Goal: Task Accomplishment & Management: Manage account settings

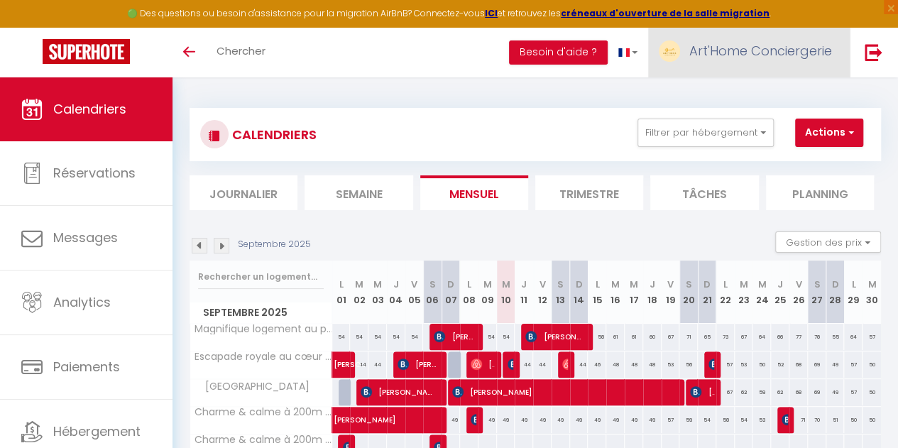
click at [740, 52] on span "Art'Home Conciergerie" at bounding box center [760, 51] width 143 height 18
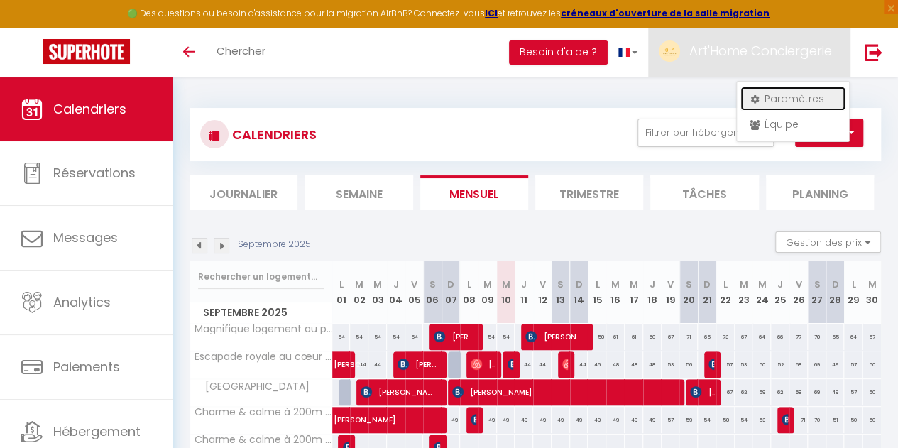
click at [771, 102] on link "Paramètres" at bounding box center [792, 99] width 105 height 24
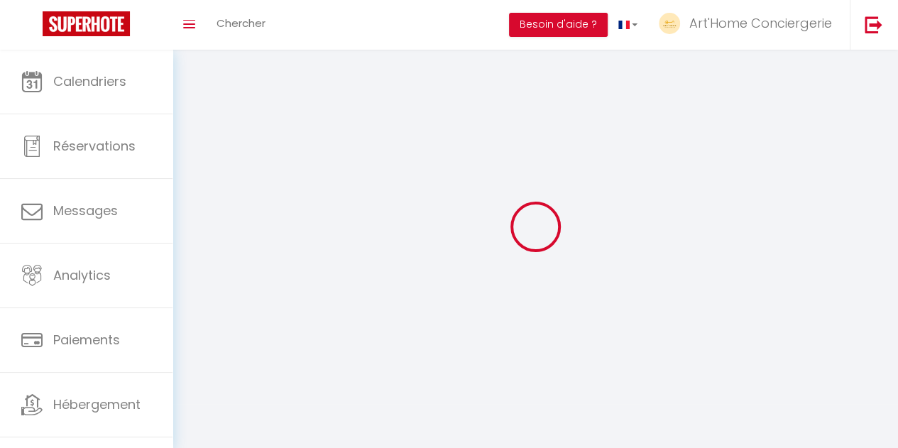
type input "Art'Home Conciergerie"
type input "[PERSON_NAME]"
type input "[PHONE_NUMBER]"
type input "[STREET_ADDRESS]"
type input "41000"
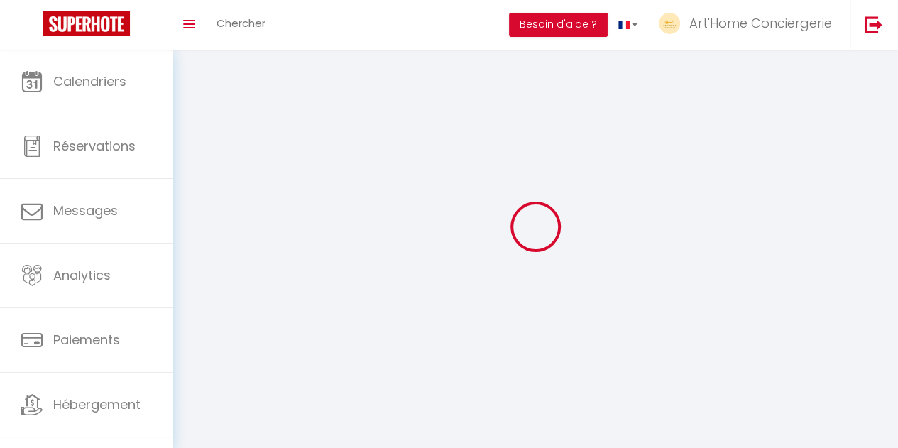
type input "[GEOGRAPHIC_DATA]"
type input "SDCecoBkOUx72C5DJG3CO42Qk"
type input "LpoKpWPUAoa3AKCWf0BWw06pz"
type input "[URL][DOMAIN_NAME]"
select select "28"
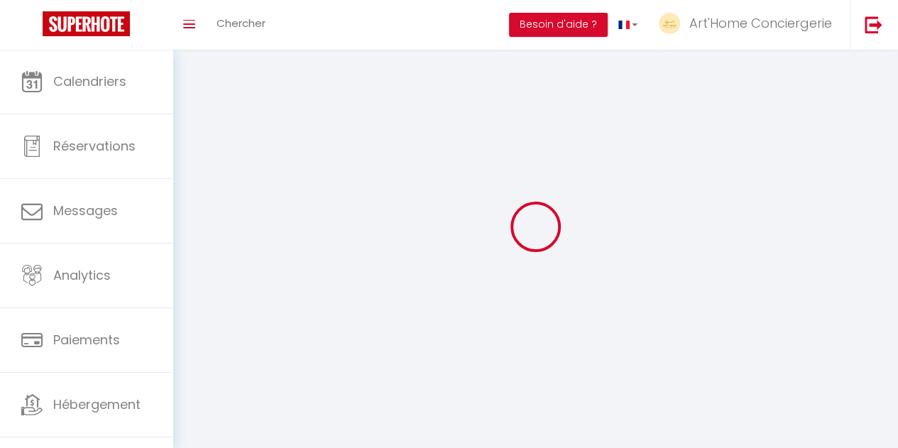
select select "fr"
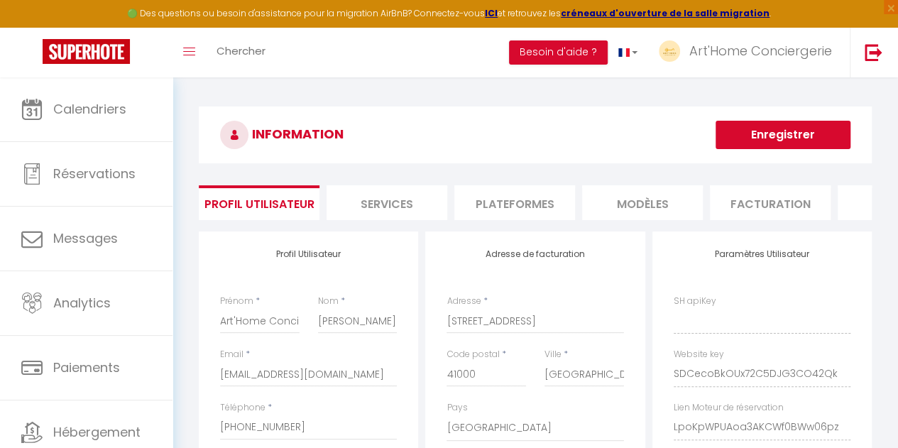
type input "SDCecoBkOUx72C5DJG3CO42Qk"
type input "LpoKpWPUAoa3AKCWf0BWw06pz"
type input "[URL][DOMAIN_NAME]"
click at [497, 211] on li "Plateformes" at bounding box center [514, 202] width 121 height 35
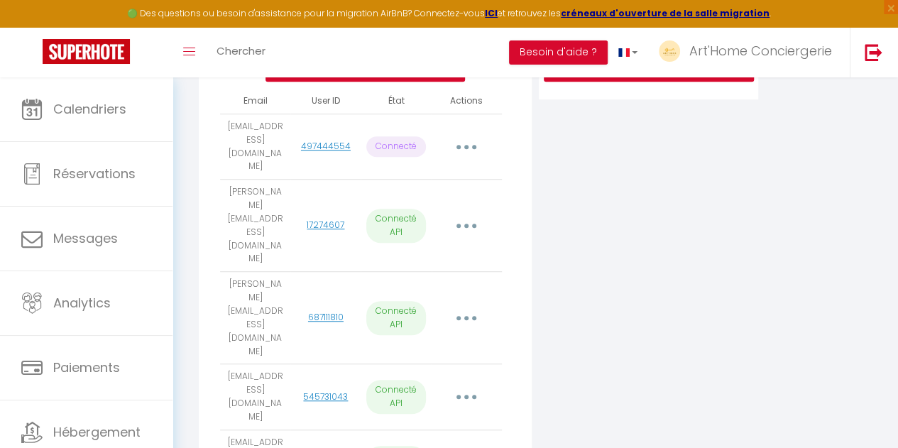
scroll to position [200, 0]
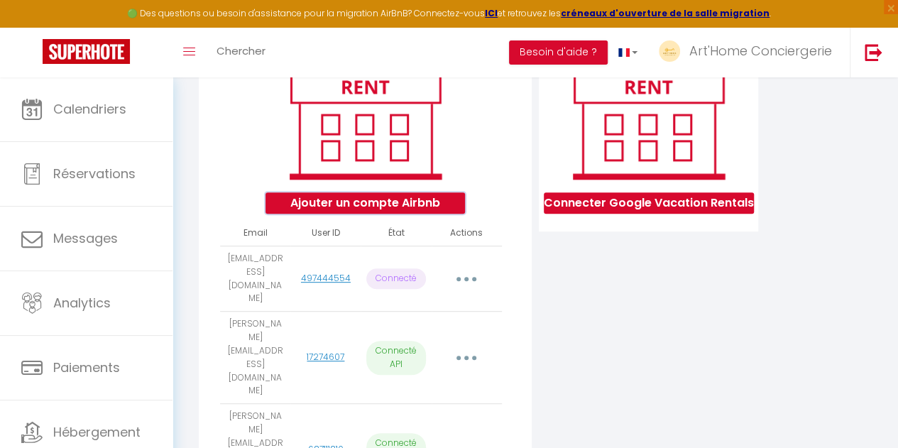
click at [390, 213] on button "Ajouter un compte Airbnb" at bounding box center [364, 202] width 199 height 21
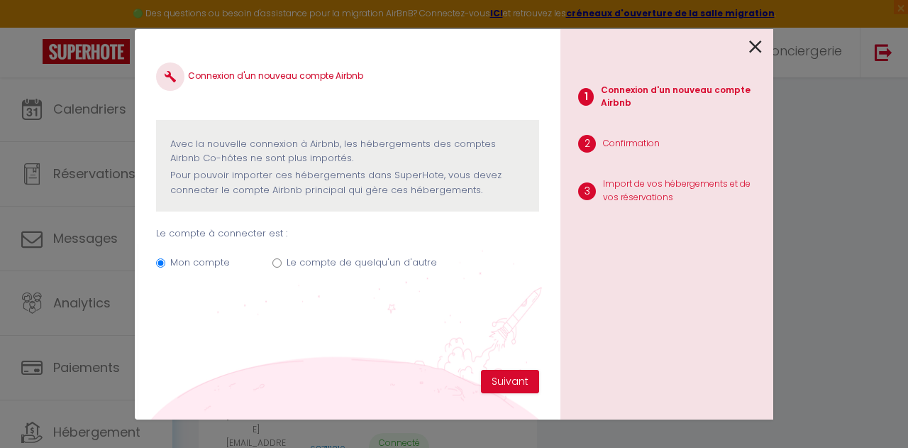
click at [281, 260] on div "Mon compte Le compte de quelqu'un d'autre" at bounding box center [347, 265] width 383 height 48
click at [277, 262] on input "Le compte de quelqu'un d'autre" at bounding box center [276, 262] width 9 height 9
radio input "true"
radio input "false"
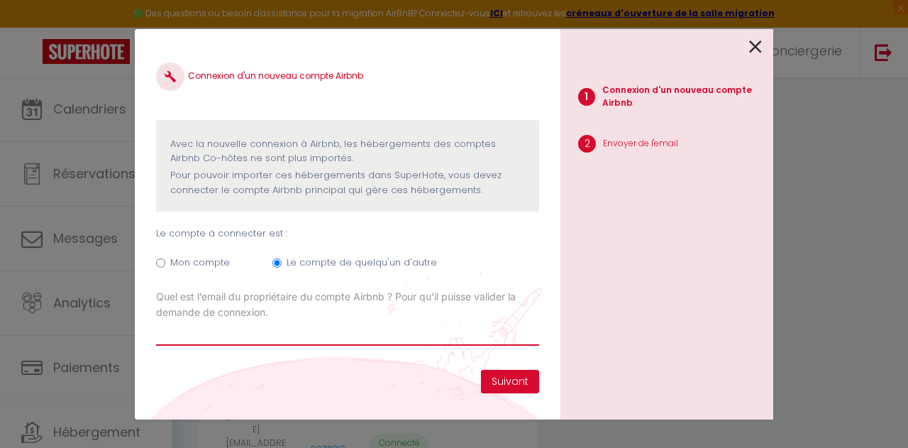
click at [258, 329] on input "Email connexion Airbnb" at bounding box center [347, 333] width 383 height 26
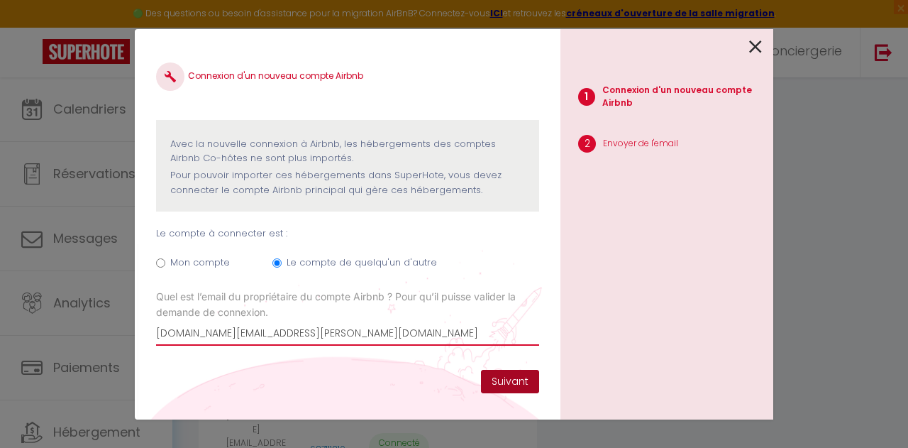
type input "[DOMAIN_NAME][EMAIL_ADDRESS][PERSON_NAME][DOMAIN_NAME]"
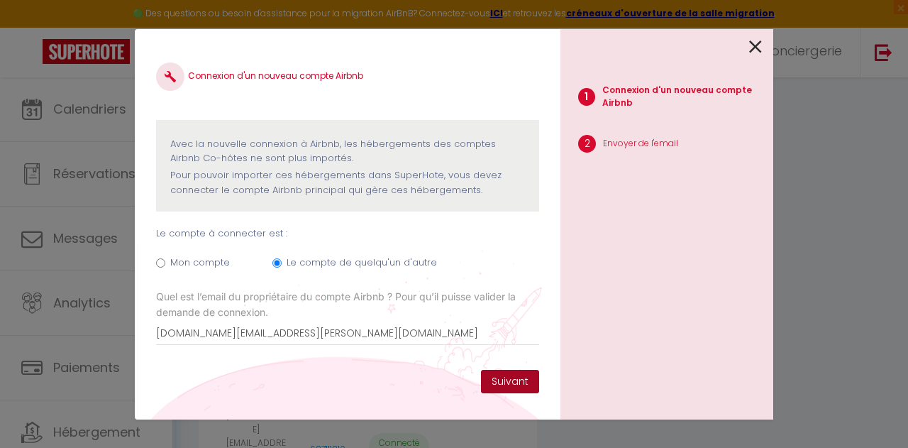
click at [502, 377] on button "Suivant" at bounding box center [510, 382] width 58 height 24
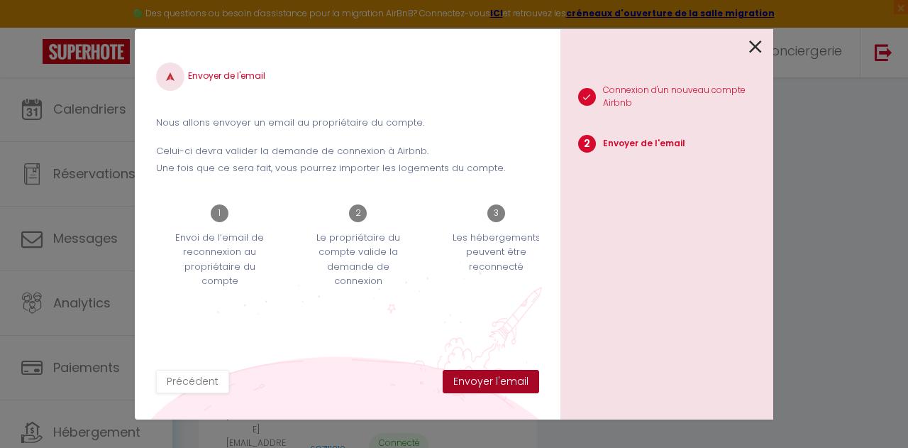
click at [501, 382] on button "Envoyer l'email" at bounding box center [491, 382] width 97 height 24
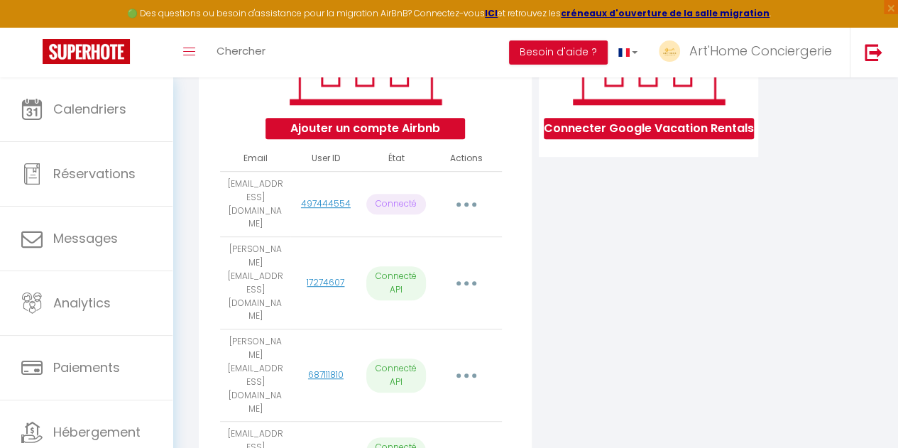
scroll to position [214, 0]
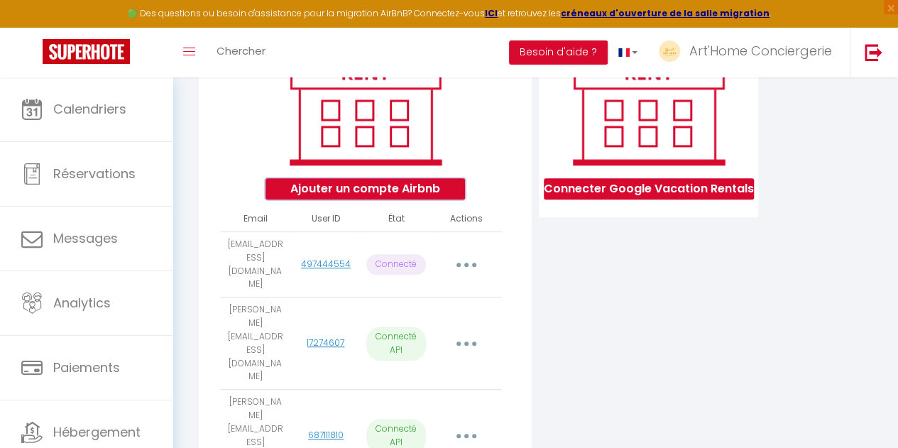
click at [402, 199] on button "Ajouter un compte Airbnb" at bounding box center [364, 188] width 199 height 21
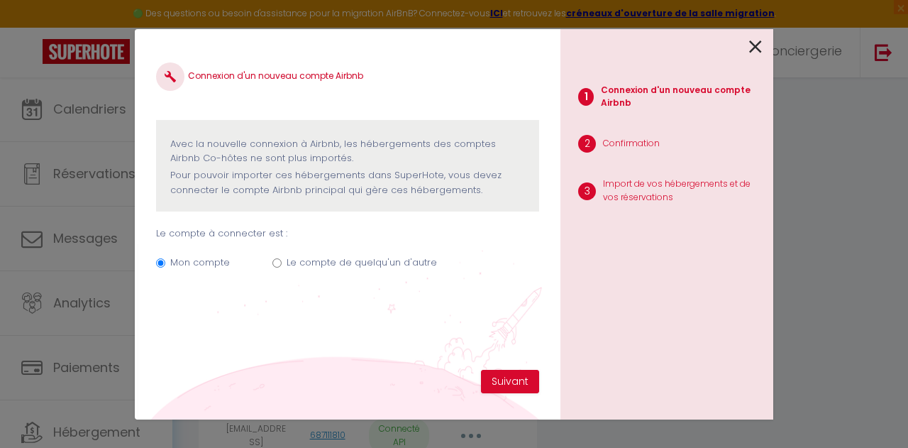
click at [275, 255] on div "Mon compte Le compte de quelqu'un d'autre" at bounding box center [347, 265] width 383 height 48
click at [275, 265] on input "Le compte de quelqu'un d'autre" at bounding box center [276, 262] width 9 height 9
radio input "true"
radio input "false"
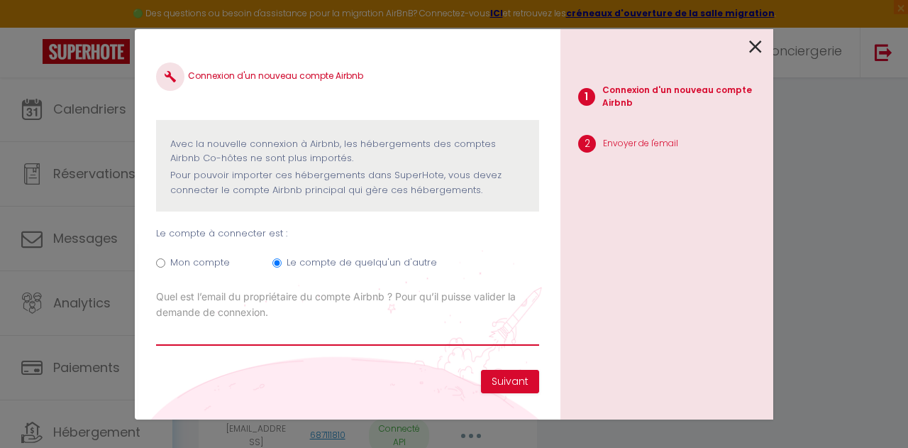
click at [272, 320] on input "Email connexion Airbnb" at bounding box center [347, 333] width 383 height 26
type input "[PERSON_NAME][EMAIL_ADDRESS][PERSON_NAME][DOMAIN_NAME]"
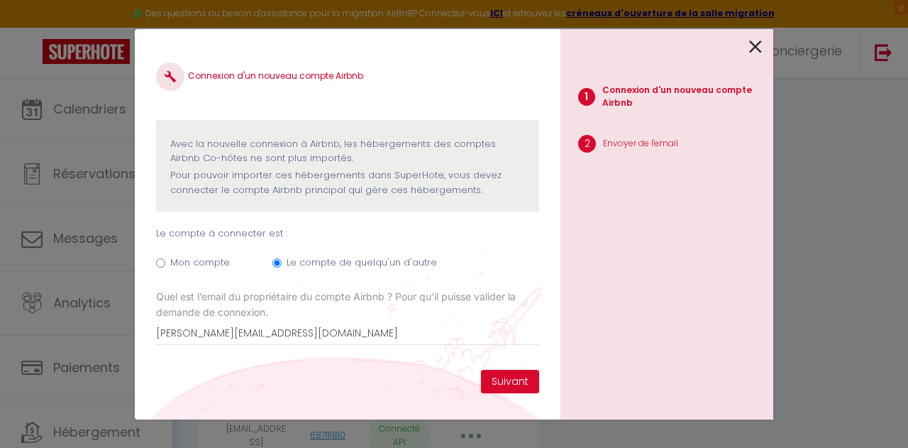
click at [295, 358] on div "Connexion d'un nouveau compte Airbnb Avec la nouvelle connexion à Airbnb, les h…" at bounding box center [347, 209] width 383 height 319
click at [501, 381] on button "Suivant" at bounding box center [510, 382] width 58 height 24
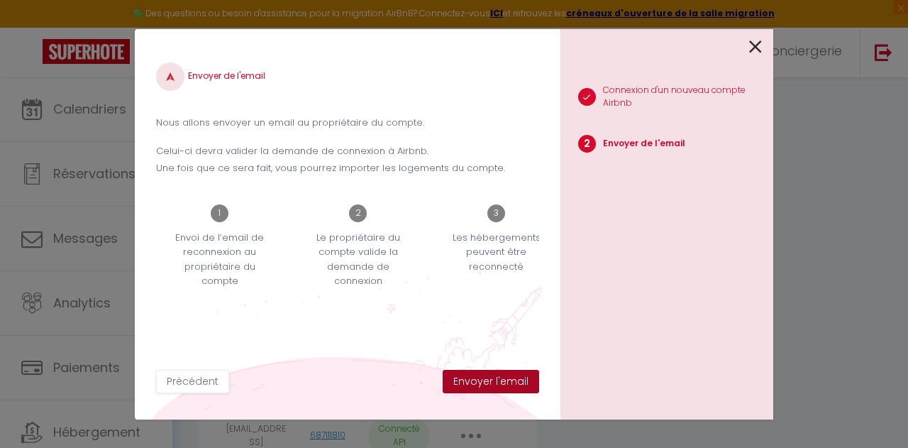
click at [501, 381] on button "Envoyer l'email" at bounding box center [491, 382] width 97 height 24
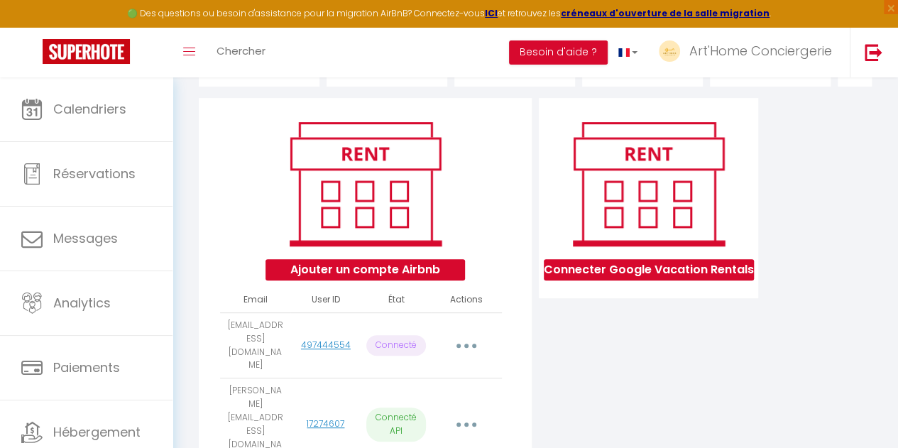
scroll to position [0, 0]
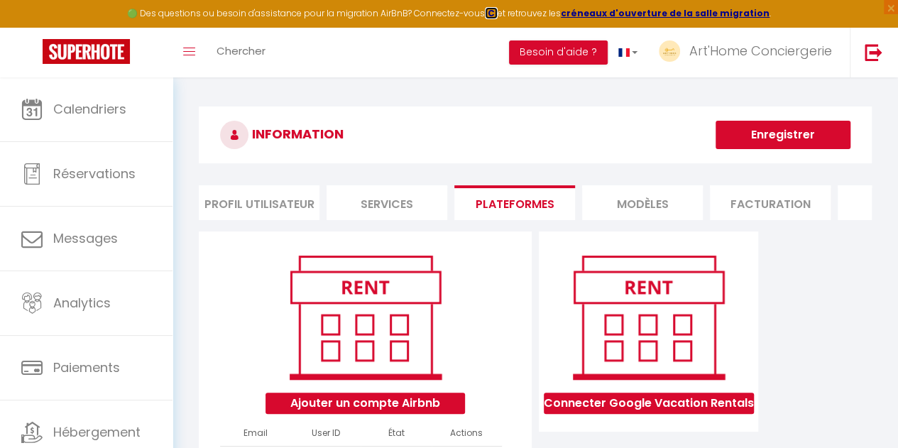
click at [495, 12] on strong "ICI" at bounding box center [491, 13] width 13 height 12
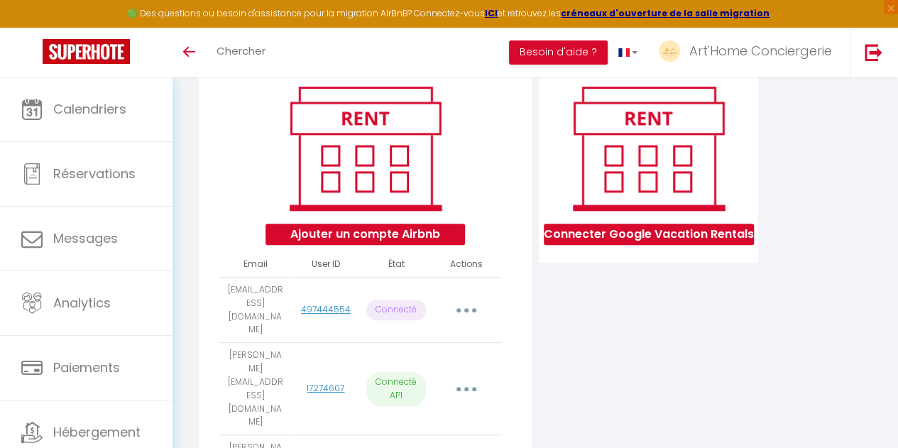
scroll to position [169, 0]
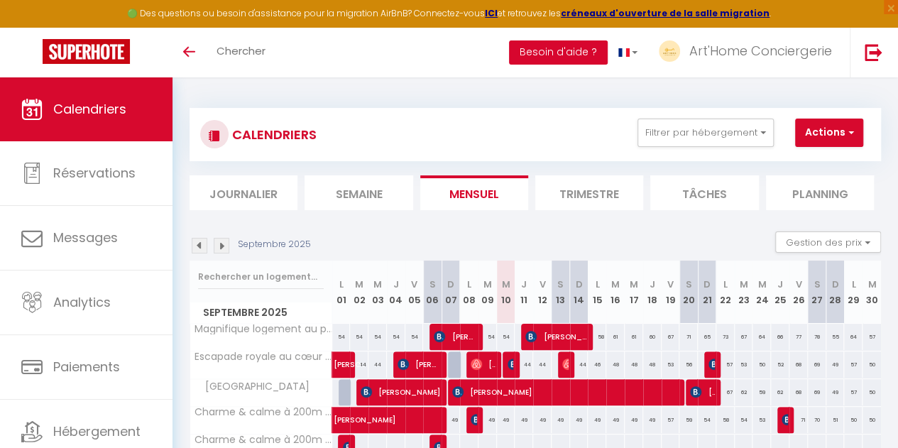
click at [585, 43] on button "Besoin d'aide ?" at bounding box center [558, 52] width 99 height 24
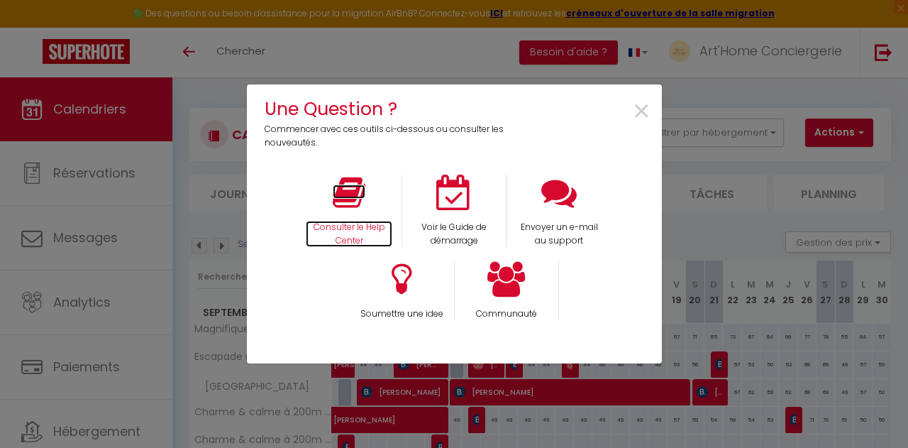
click at [331, 231] on p "Consulter le Help Center" at bounding box center [349, 234] width 87 height 27
